Goal: Complete application form: Complete application form

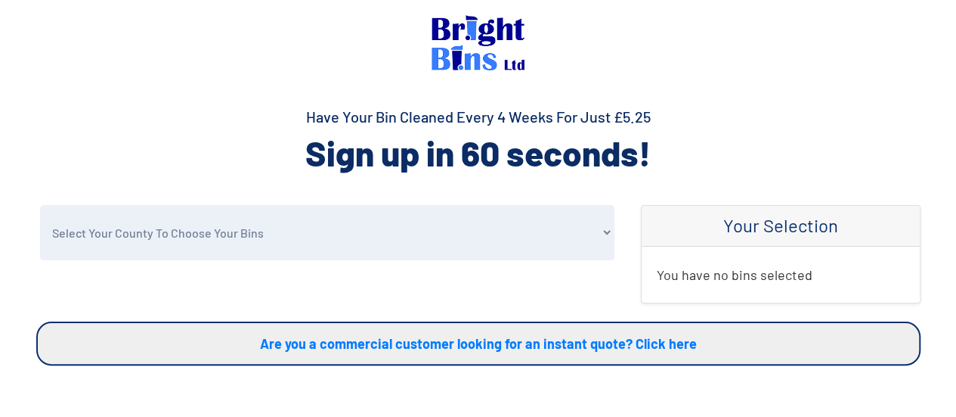
click at [148, 228] on select "Select Your County To Choose Your Bins Cheshire Conwy Denbighshire Flintshire S…" at bounding box center [327, 232] width 575 height 55
select select "[GEOGRAPHIC_DATA]"
click at [40, 205] on select "Select Your County To Choose Your Bins Cheshire Conwy Denbighshire Flintshire S…" at bounding box center [327, 232] width 575 height 55
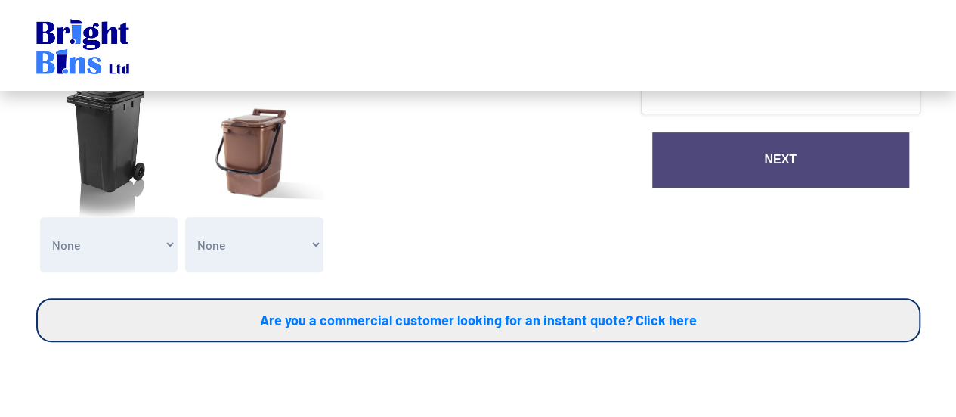
scroll to position [195, 0]
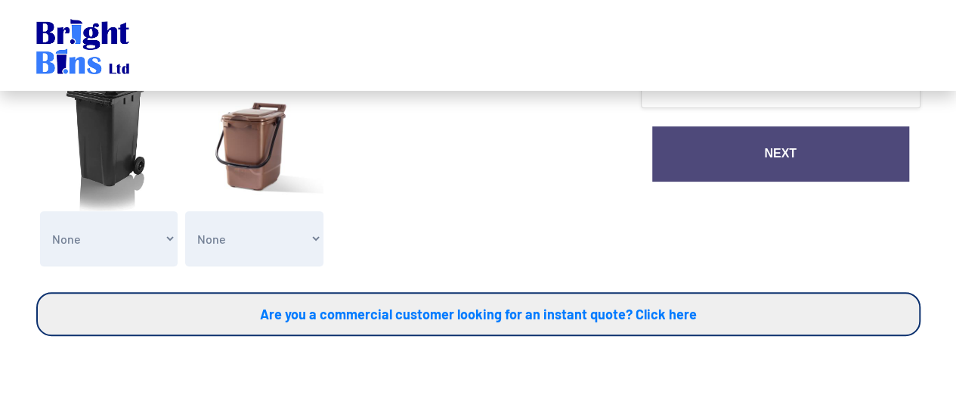
click at [163, 234] on select "None General Waste Bin - X1 (£5.25) General Waste Bin - X2 (£10.50) General Was…" at bounding box center [109, 238] width 138 height 55
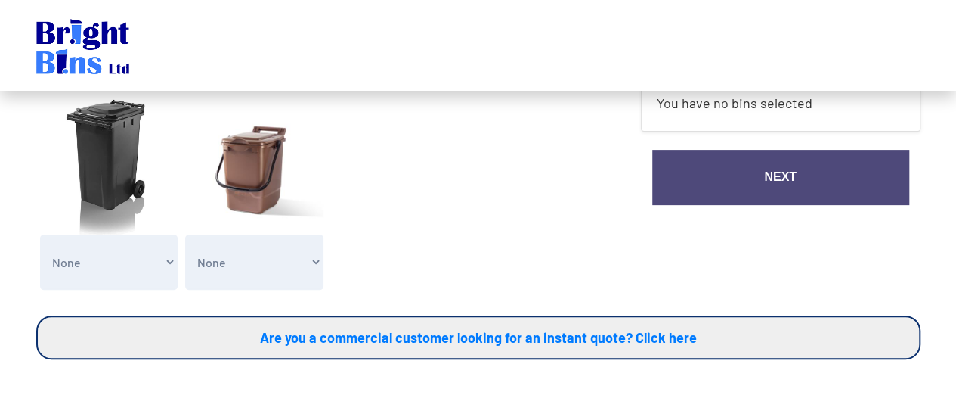
scroll to position [175, 0]
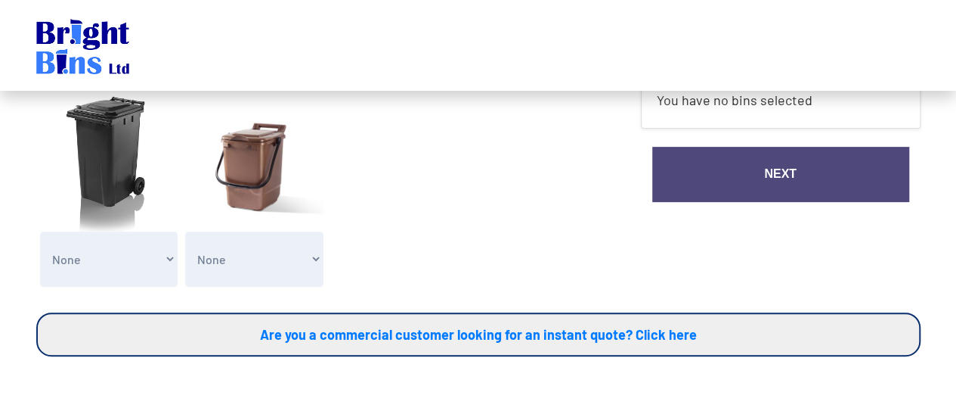
click at [165, 255] on select "None General Waste Bin - X1 (£5.25) General Waste Bin - X2 (£10.50) General Was…" at bounding box center [109, 258] width 138 height 55
select select "2"
click at [40, 231] on select "None General Waste Bin - X1 (£5.25) General Waste Bin - X2 (£10.50) General Was…" at bounding box center [109, 258] width 138 height 55
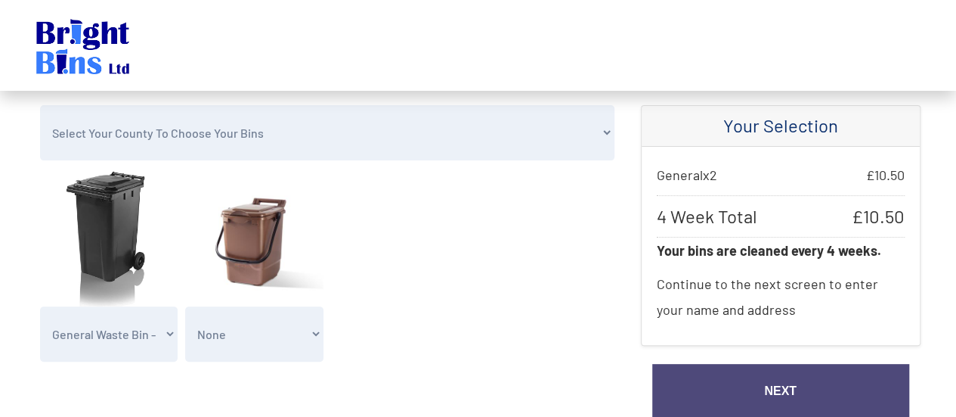
scroll to position [94, 0]
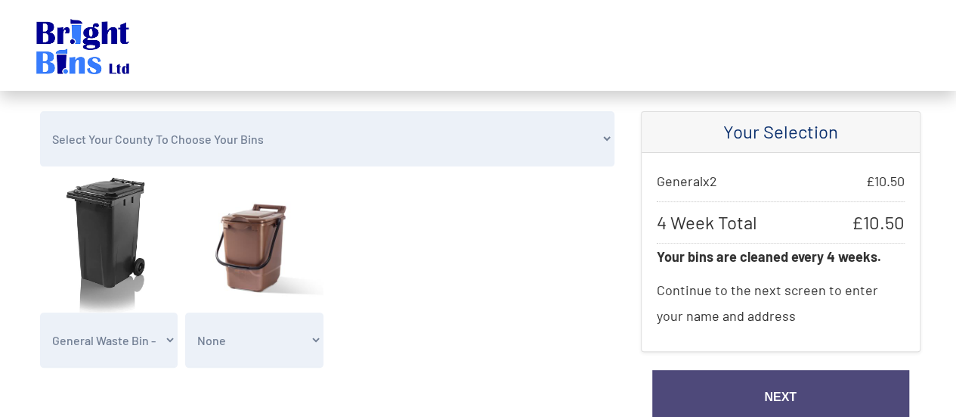
click at [318, 339] on select "None Clean my 1 Food Waste Bin - £2.00 Clean my 2 Food Waste Bins - £4.00 Clean…" at bounding box center [254, 339] width 138 height 55
click at [401, 364] on form "Select Your County To Choose Your Bins Cheshire Conwy Denbighshire Flintshire S…" at bounding box center [327, 243] width 582 height 264
click at [316, 338] on select "None Clean my 1 Food Waste Bin - £2.00 Clean my 2 Food Waste Bins - £4.00 Clean…" at bounding box center [254, 339] width 138 height 55
click at [410, 306] on form "Select Your County To Choose Your Bins Cheshire Conwy Denbighshire Flintshire S…" at bounding box center [327, 243] width 582 height 264
click at [315, 342] on select "None Clean my 1 Food Waste Bin - £2.00 Clean my 2 Food Waste Bins - £4.00 Clean…" at bounding box center [254, 339] width 138 height 55
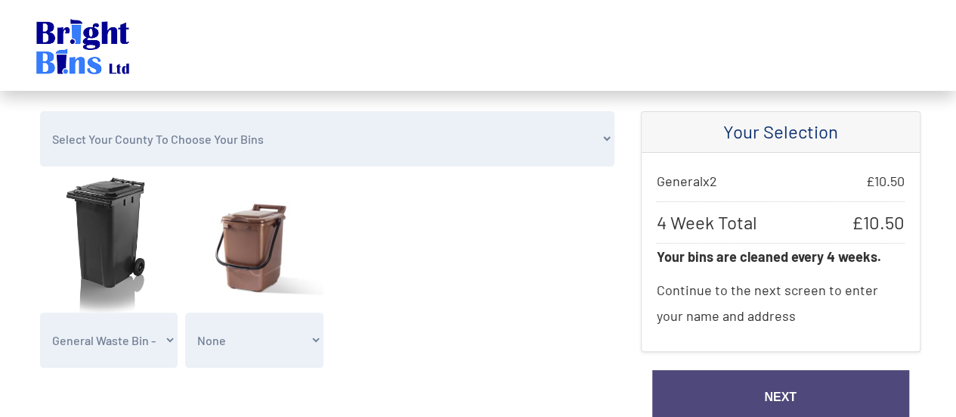
click at [426, 233] on form "Select Your County To Choose Your Bins Cheshire Conwy Denbighshire Flintshire S…" at bounding box center [327, 243] width 582 height 264
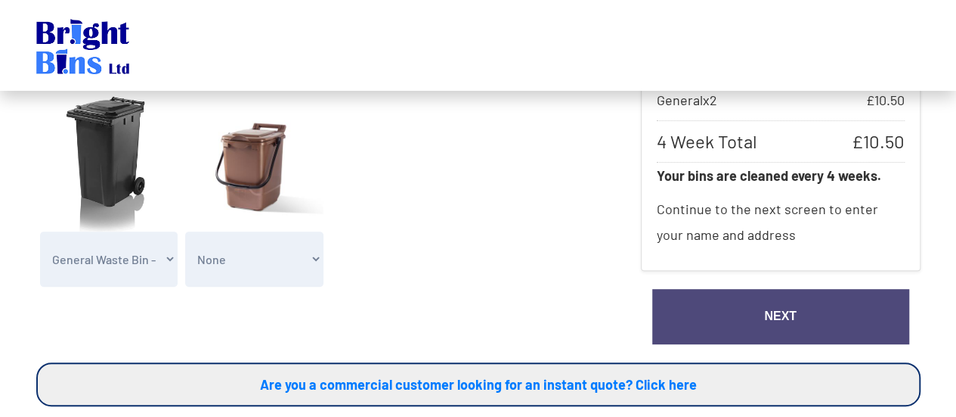
scroll to position [153, 0]
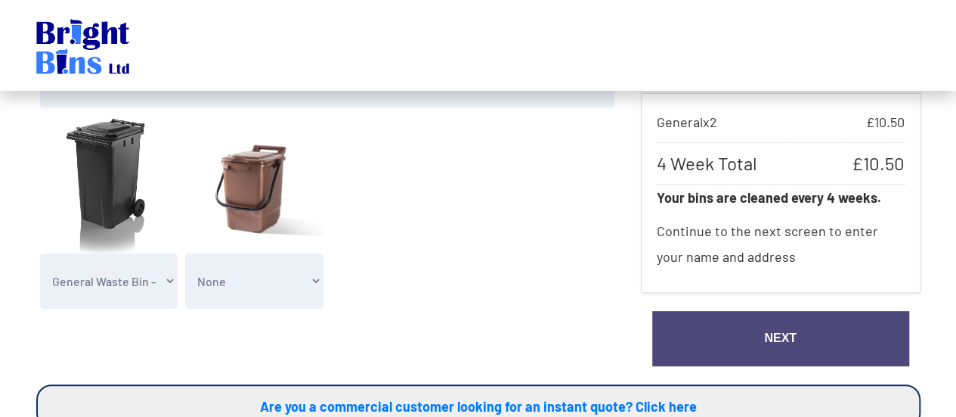
click at [792, 342] on link "Next" at bounding box center [780, 338] width 257 height 55
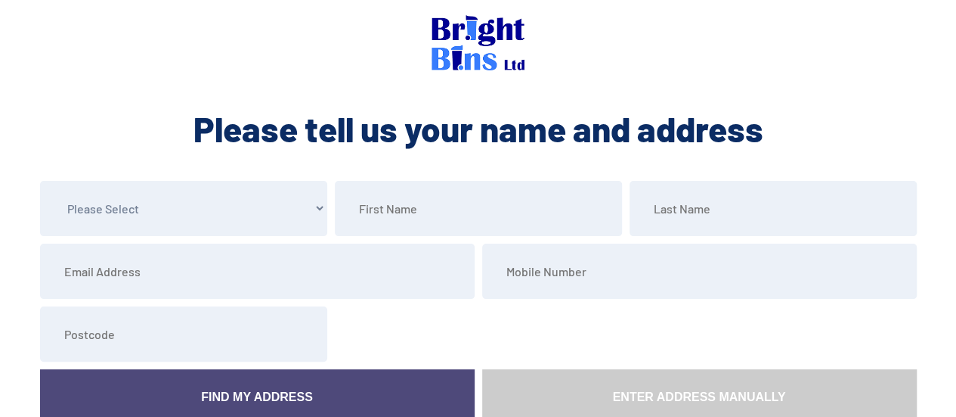
click at [316, 206] on select "Please Select Mr Mrs Miss Ms Dr Other" at bounding box center [183, 208] width 287 height 55
select select "Mrs"
click at [40, 181] on select "Please Select Mr Mrs Miss Ms Dr Other" at bounding box center [183, 208] width 287 height 55
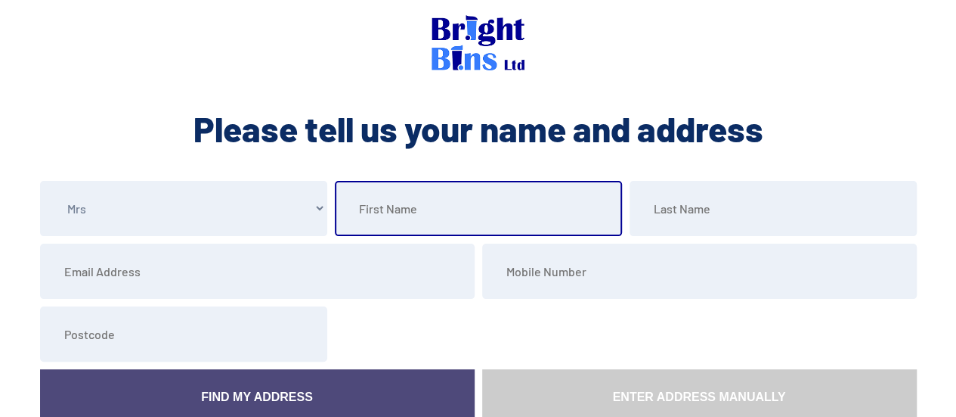
click at [417, 218] on input "text" at bounding box center [478, 208] width 287 height 55
type input "Dianne"
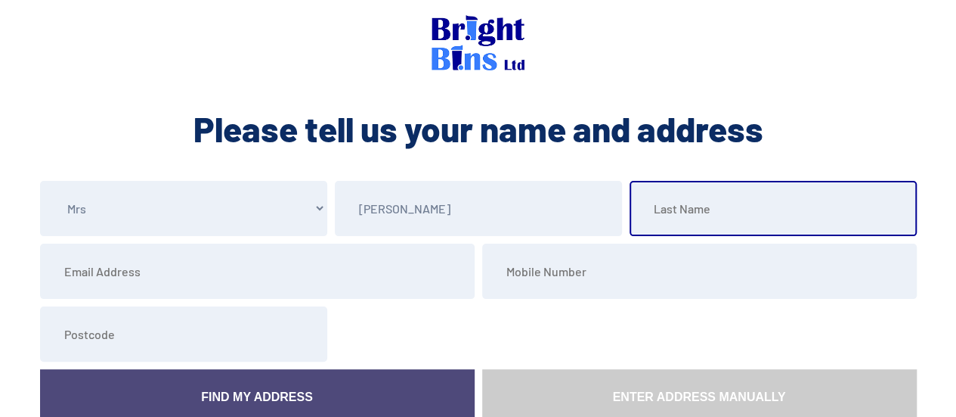
click at [700, 217] on input "text" at bounding box center [773, 208] width 287 height 55
type input "Hewitt"
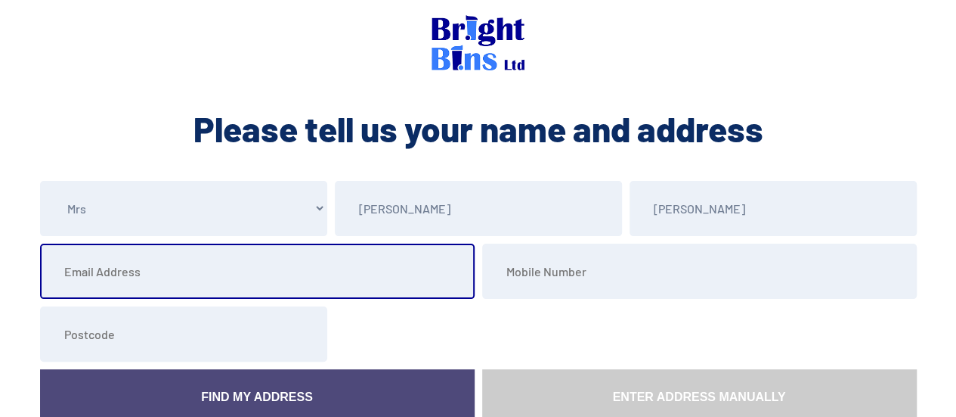
click at [82, 262] on input "email" at bounding box center [257, 270] width 435 height 55
type input "d.m.4444@gmail.com"
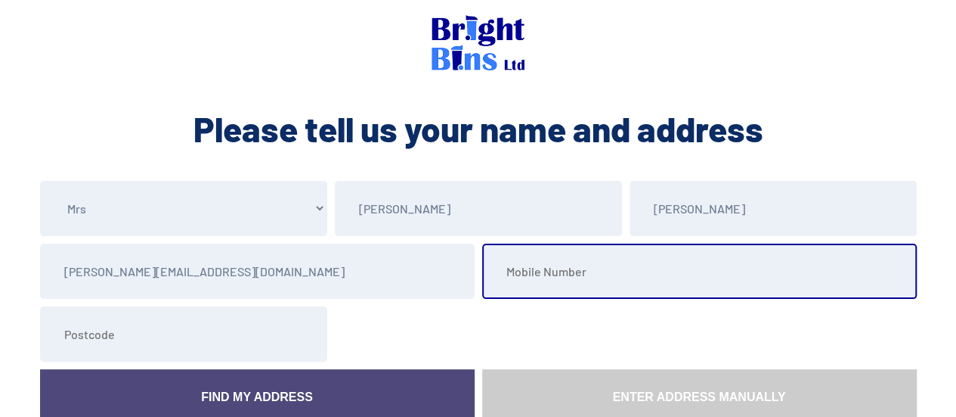
click at [578, 277] on input "tel" at bounding box center [699, 270] width 435 height 55
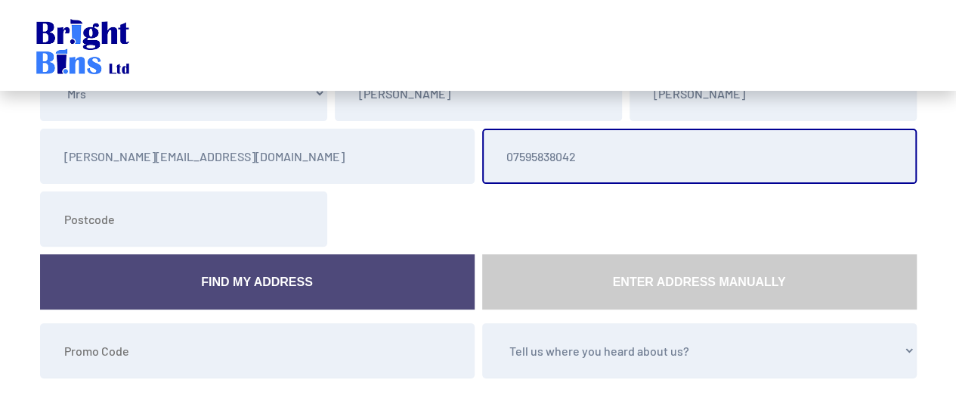
scroll to position [118, 0]
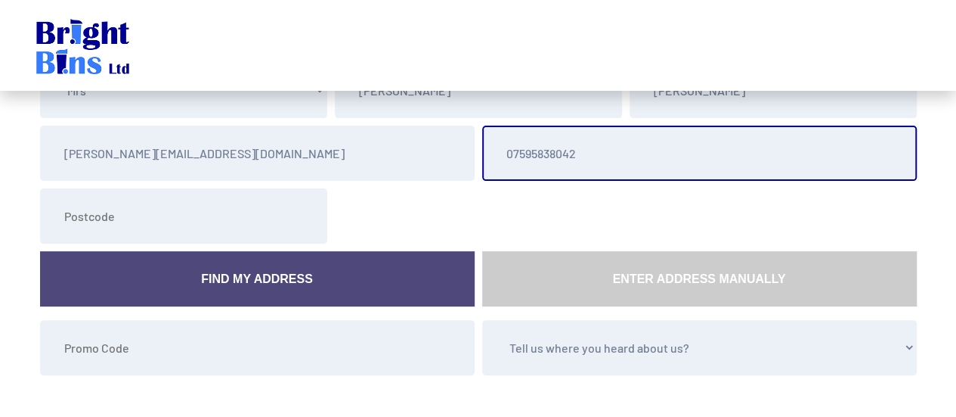
type input "07595838042"
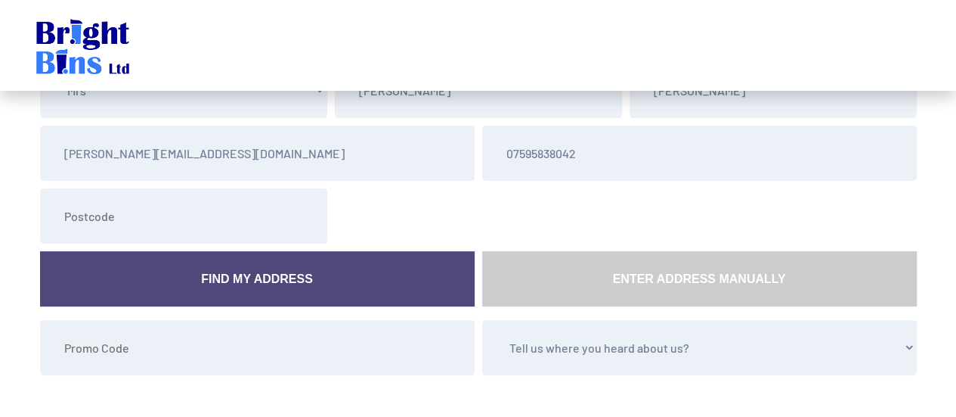
click at [288, 277] on link "Find My Address" at bounding box center [257, 278] width 435 height 55
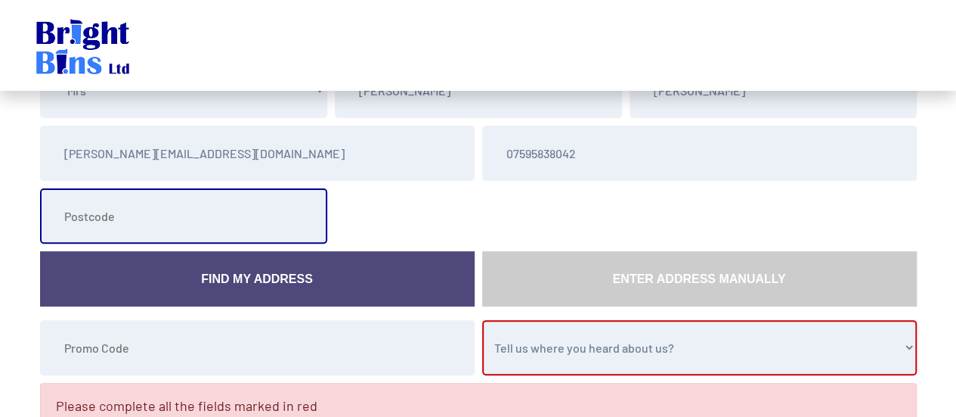
click at [60, 215] on input "text" at bounding box center [183, 215] width 287 height 55
type input "WA4 3DD"
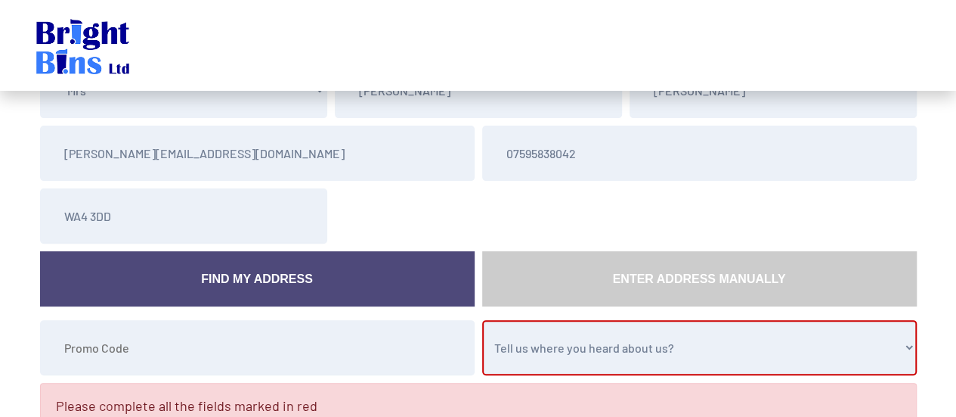
click at [249, 281] on link "Find My Address" at bounding box center [257, 278] width 435 height 55
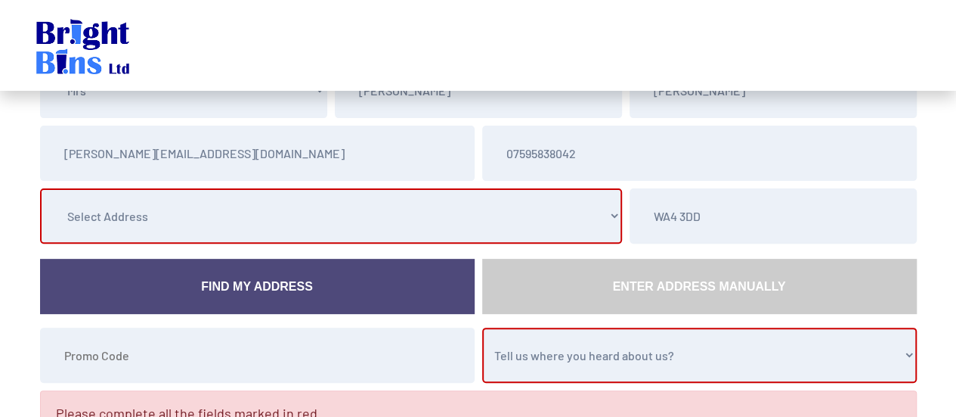
click at [618, 214] on select "Select Address 1 Ash Lane, , , , Appleton, Warrington, Cheshire 2 Ash Lane, , ,…" at bounding box center [331, 215] width 582 height 55
select select "[GEOGRAPHIC_DATA]"
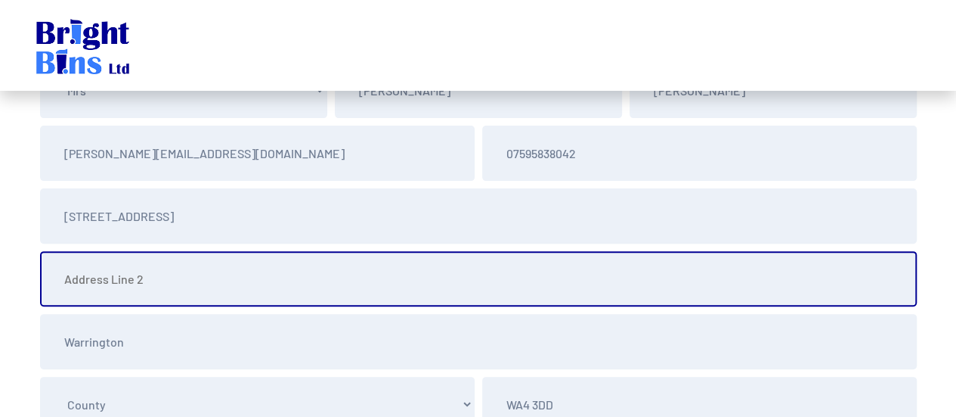
click at [163, 279] on input "text" at bounding box center [478, 278] width 877 height 55
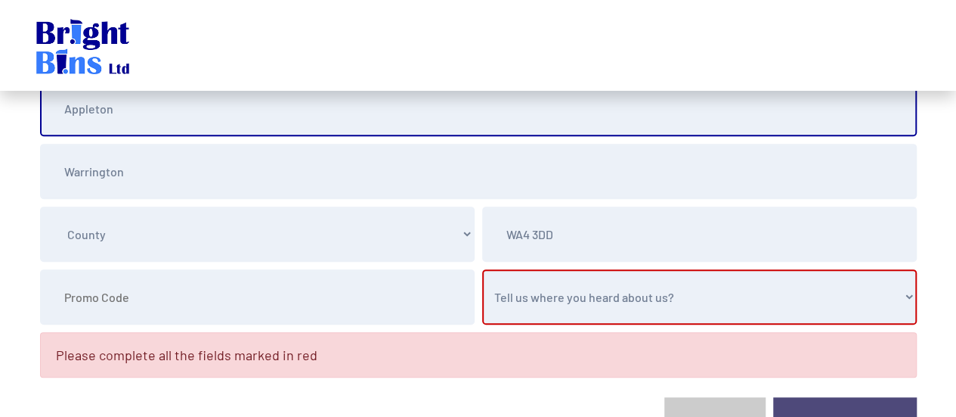
scroll to position [289, 0]
type input "Appleton"
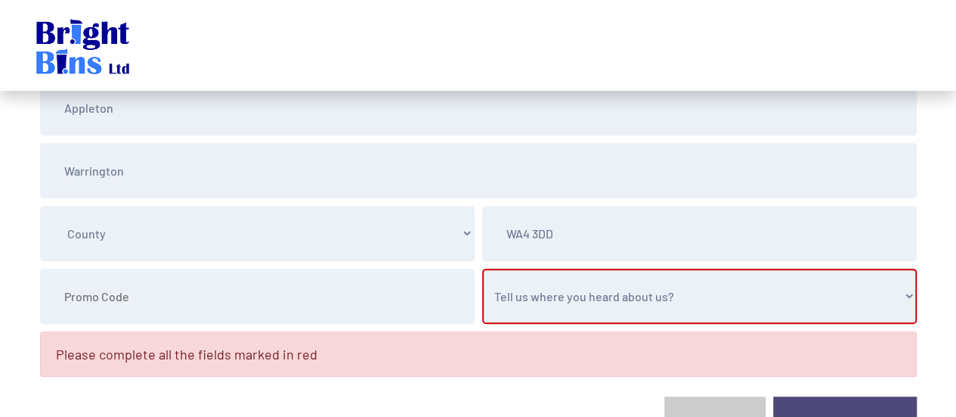
click at [543, 303] on select "Tell us where you heard about us? Word of Mouth Leaflet Sticker On Bin Spoke To…" at bounding box center [699, 295] width 435 height 55
click at [535, 300] on select "Tell us where you heard about us? Word of Mouth Leaflet Sticker On Bin Spoke To…" at bounding box center [699, 295] width 435 height 55
select select "Social Media"
click at [482, 268] on select "Tell us where you heard about us? Word of Mouth Leaflet Sticker On Bin Spoke To…" at bounding box center [699, 295] width 435 height 55
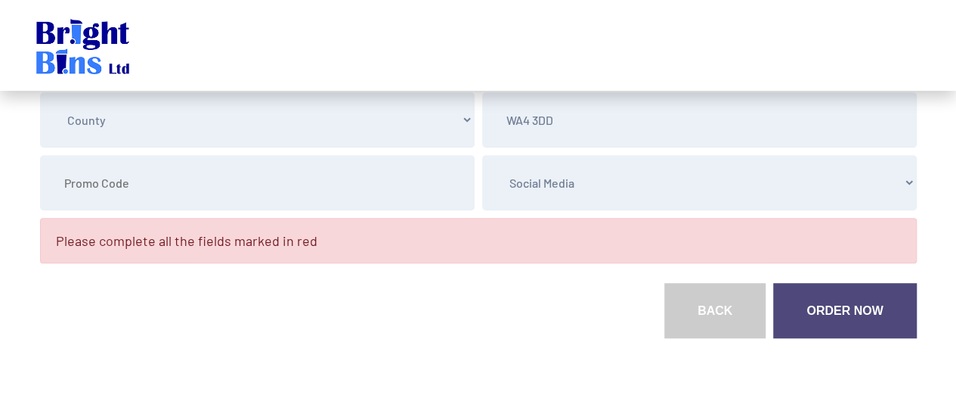
scroll to position [438, 0]
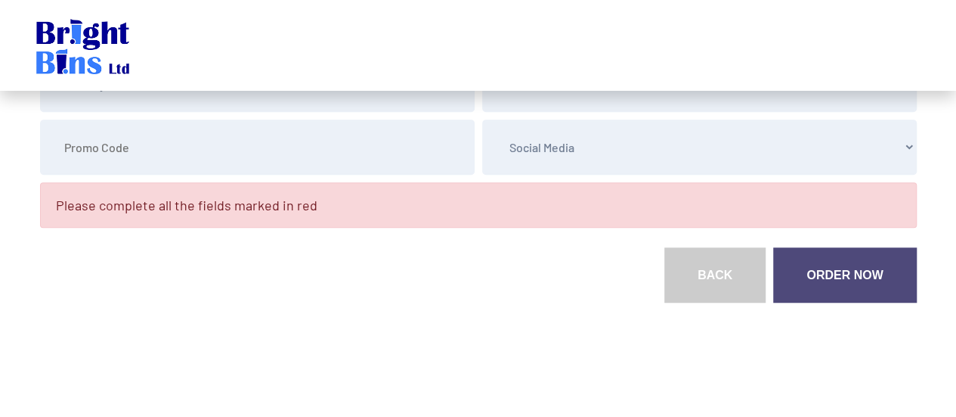
click at [246, 200] on div "Please complete all the fields marked in red" at bounding box center [478, 204] width 877 height 45
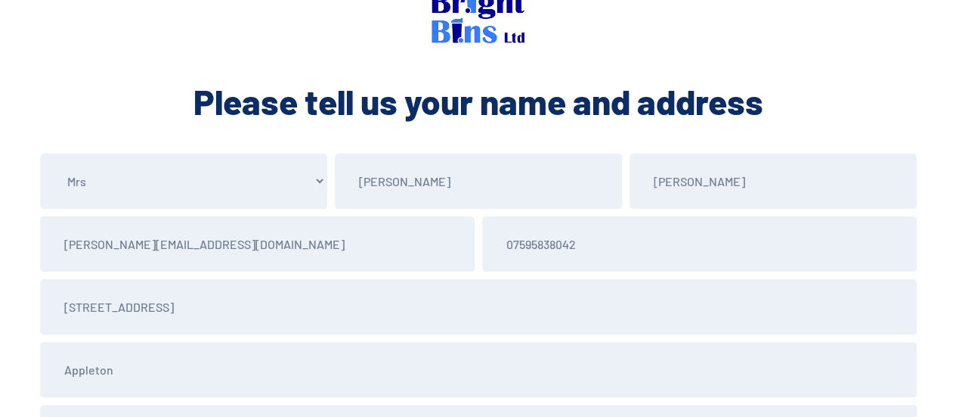
scroll to position [23, 0]
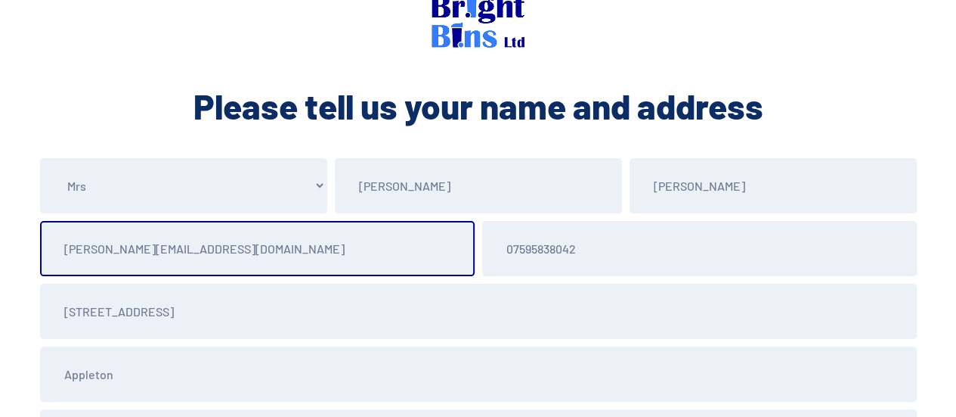
click at [71, 246] on input "d.m.4444@gmail.com" at bounding box center [257, 248] width 435 height 55
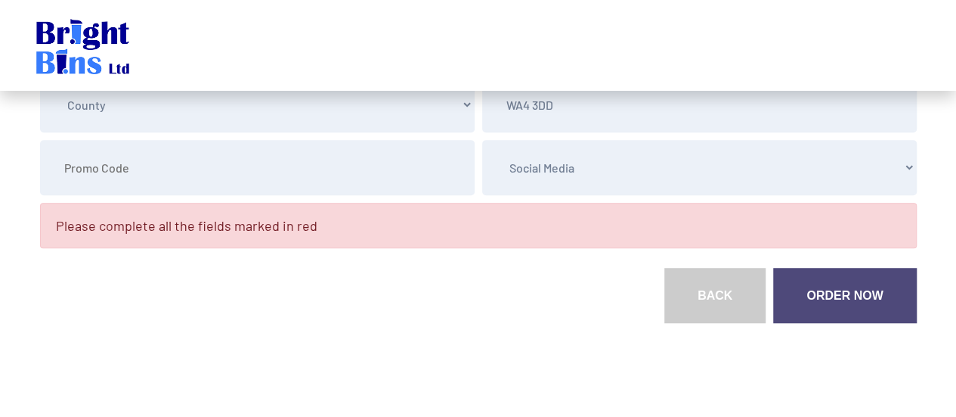
scroll to position [438, 0]
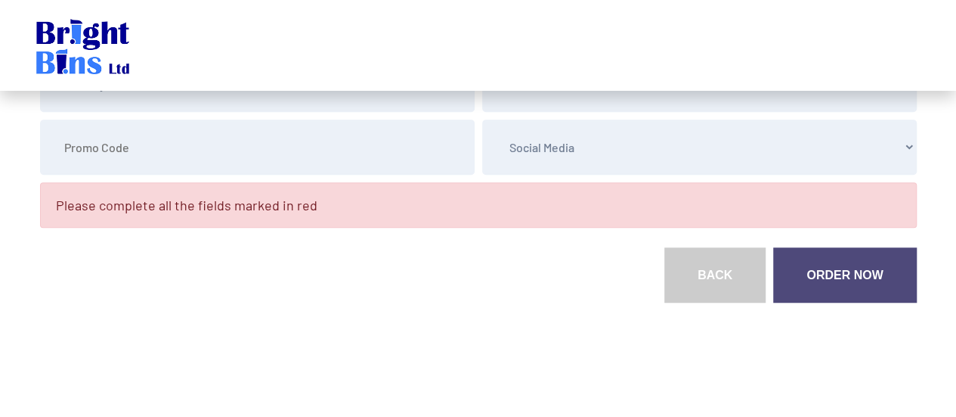
type input "dianne.m.4444@gmail.com"
click at [842, 276] on link "Order Now" at bounding box center [844, 274] width 143 height 55
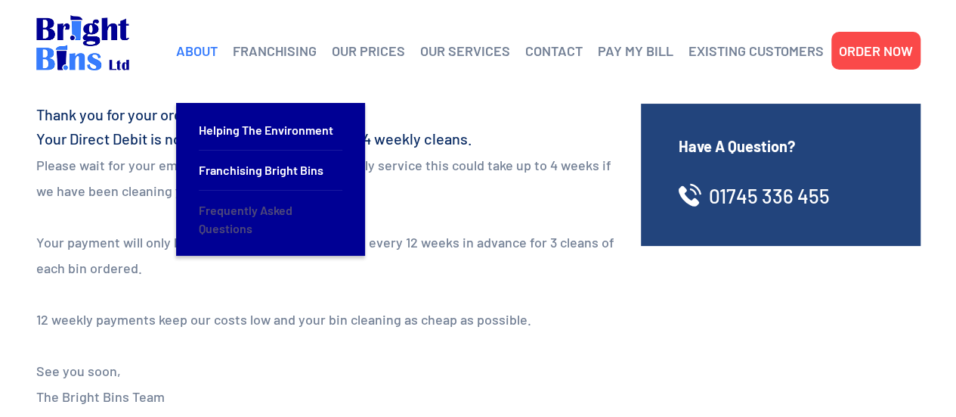
click at [236, 209] on link "Frequently Asked Questions" at bounding box center [271, 219] width 144 height 57
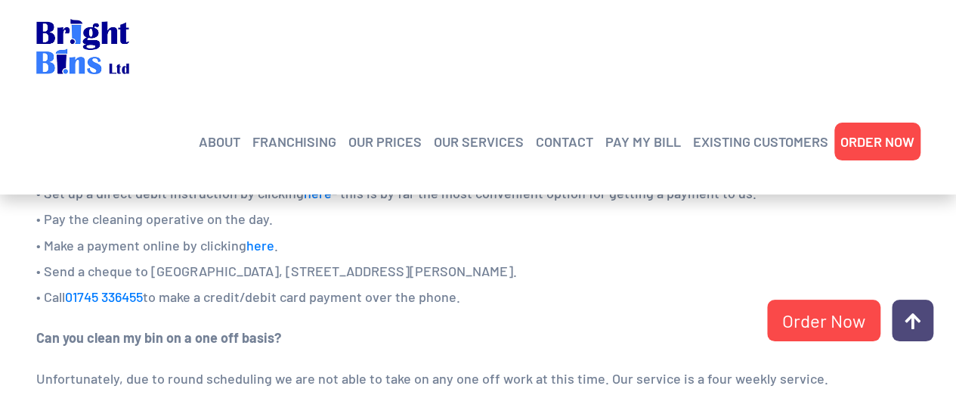
scroll to position [1301, 0]
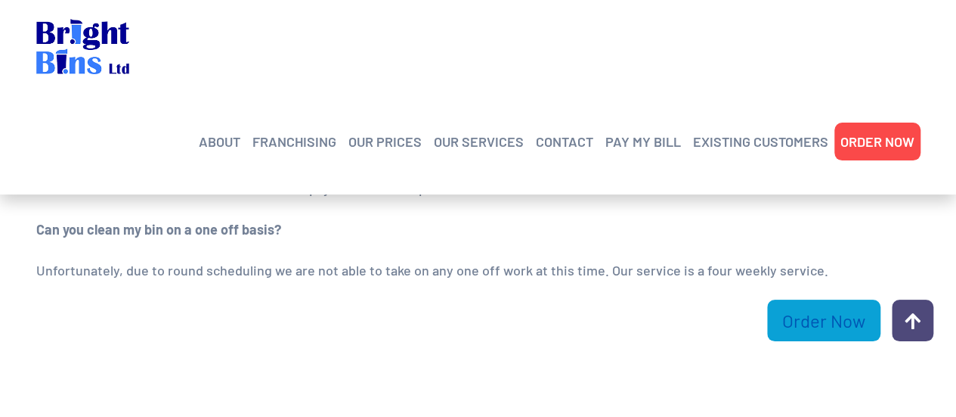
click at [827, 326] on link "Order Now" at bounding box center [823, 320] width 113 height 42
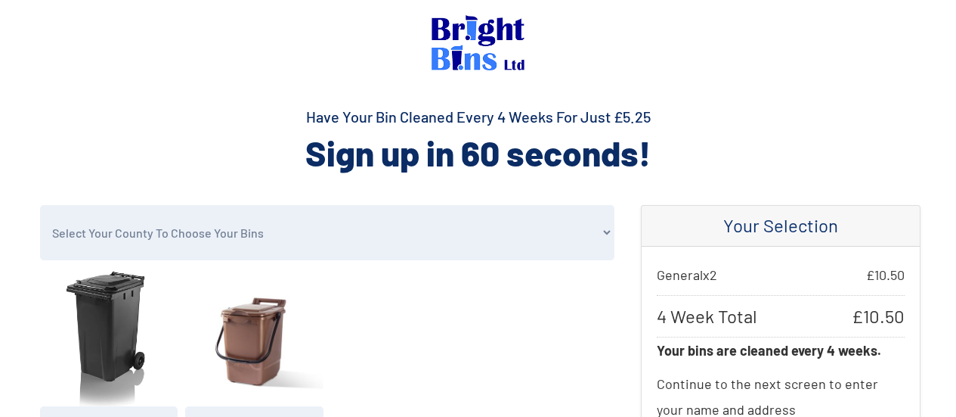
select select "[GEOGRAPHIC_DATA]"
select select "2"
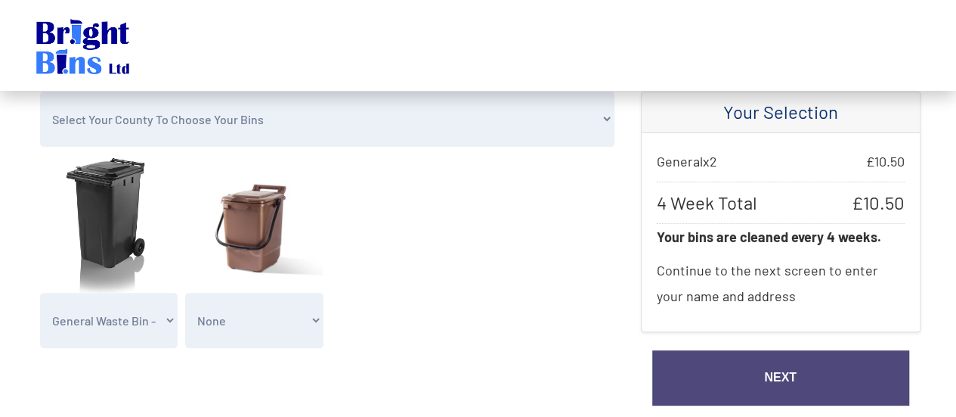
scroll to position [116, 0]
